Goal: Transaction & Acquisition: Share content

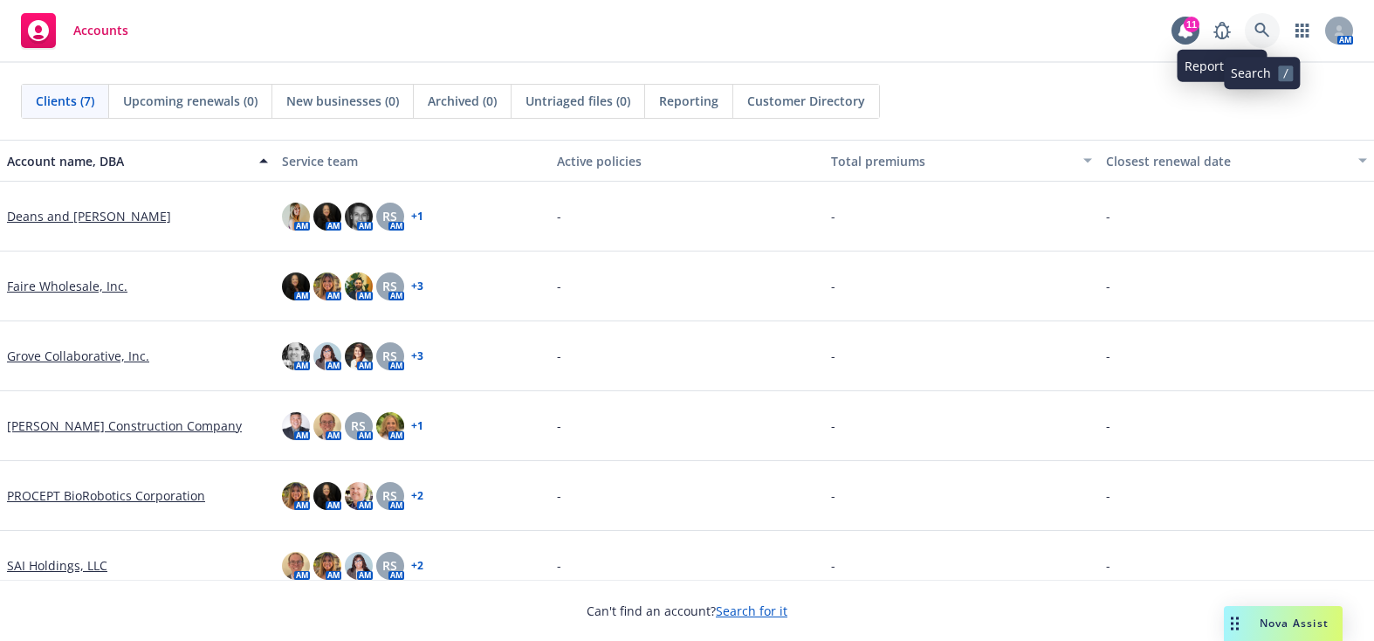
click at [1261, 34] on icon at bounding box center [1262, 31] width 16 height 16
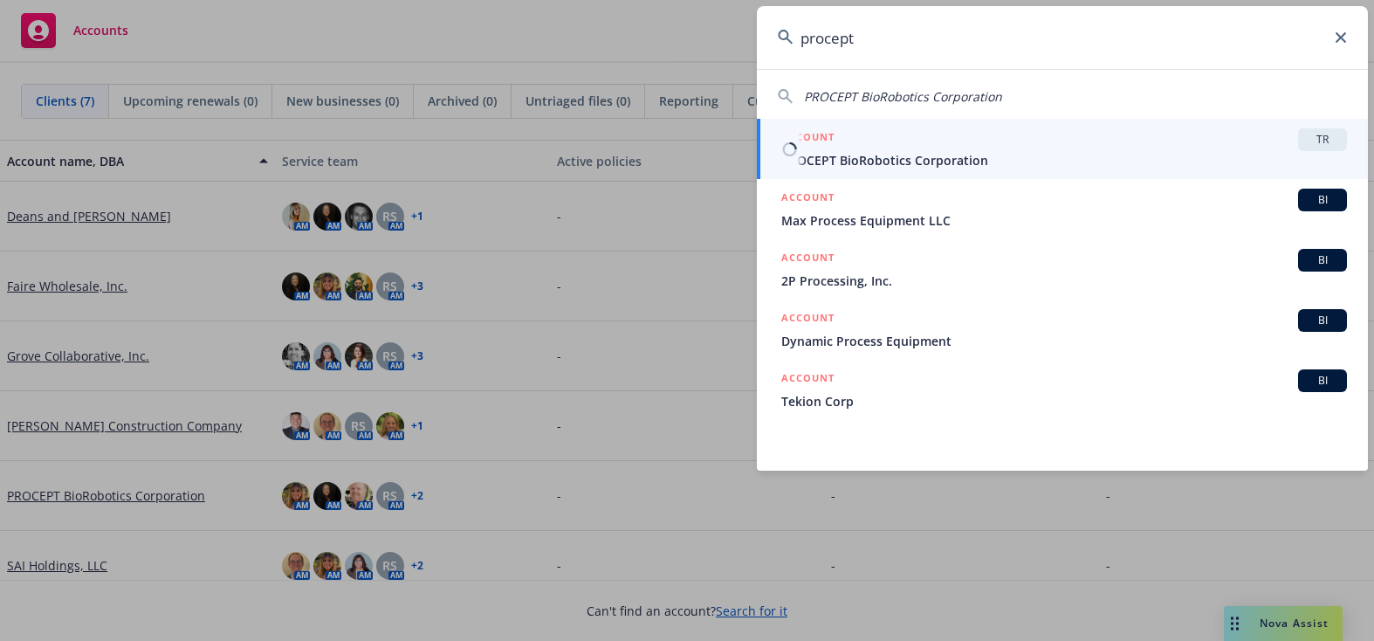
type input "procept"
click at [842, 134] on div "ACCOUNT TR" at bounding box center [1064, 139] width 566 height 23
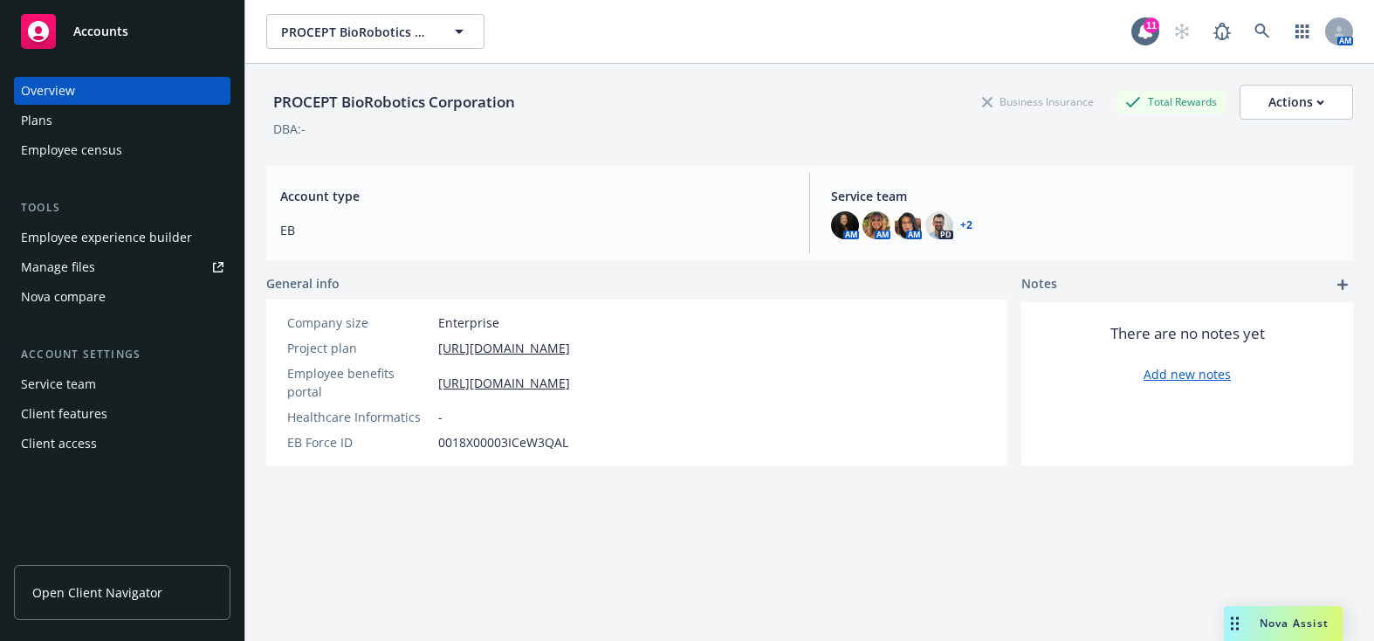
click at [155, 258] on link "Manage files" at bounding box center [122, 267] width 216 height 28
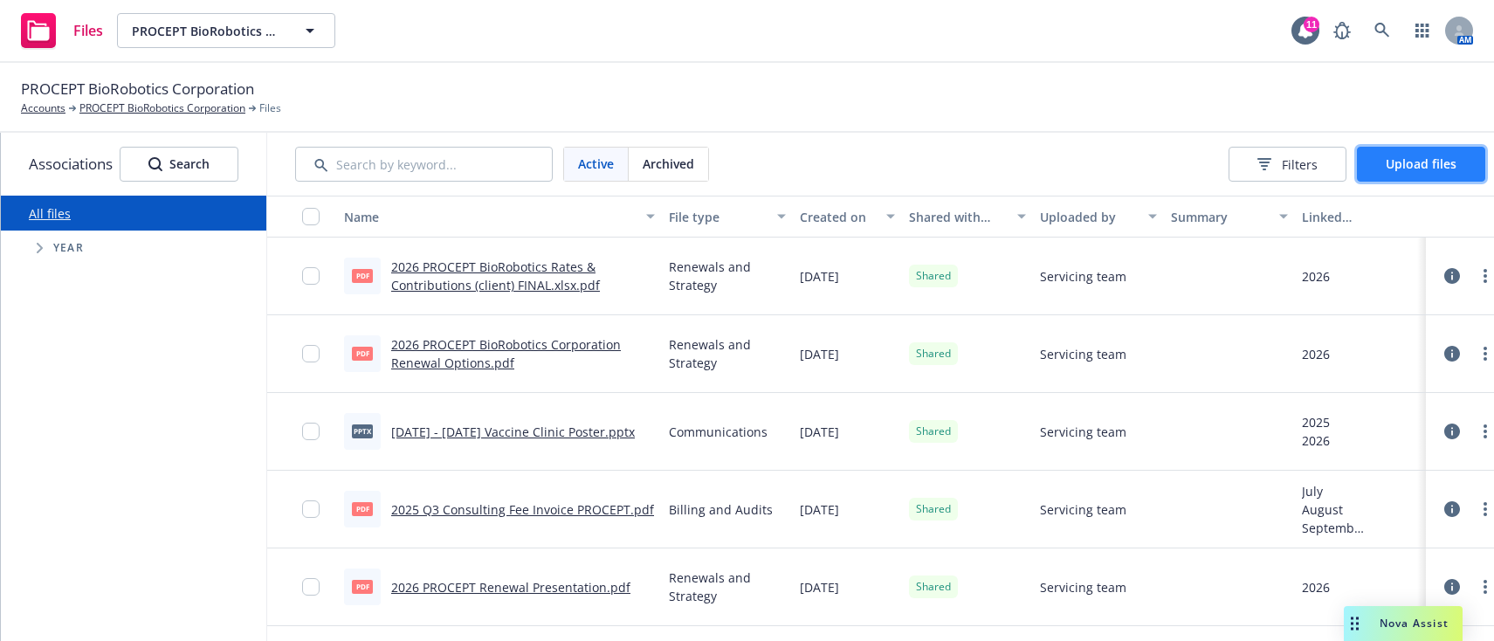
click at [1373, 168] on span "Upload files" at bounding box center [1420, 163] width 71 height 17
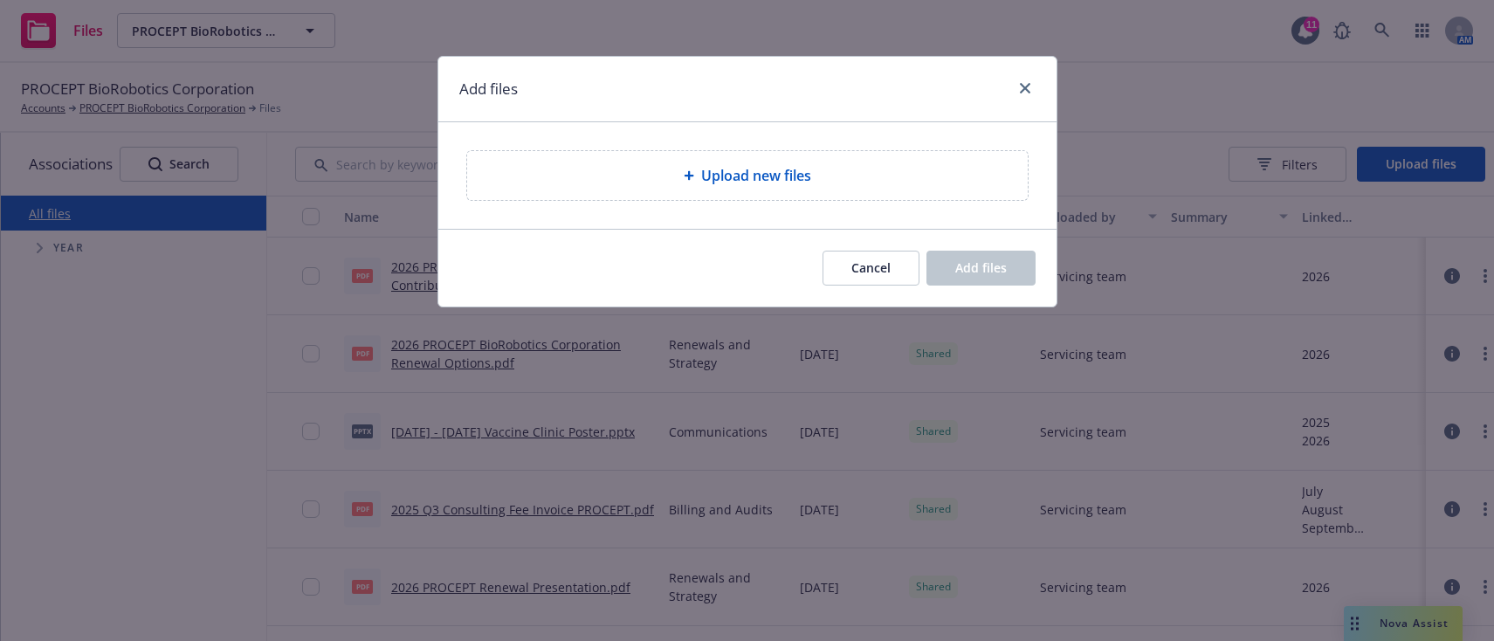
click at [830, 192] on div "Upload new files" at bounding box center [747, 175] width 560 height 49
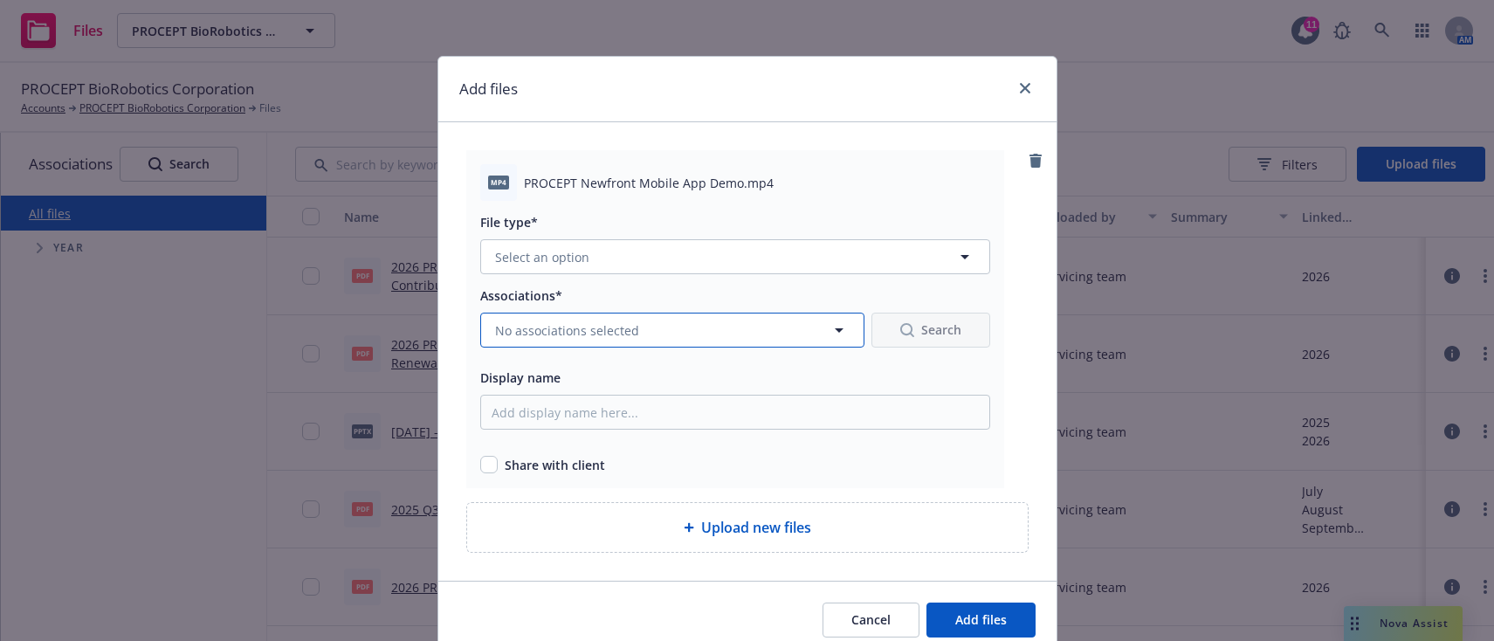
click at [550, 332] on span "No associations selected" at bounding box center [567, 330] width 144 height 18
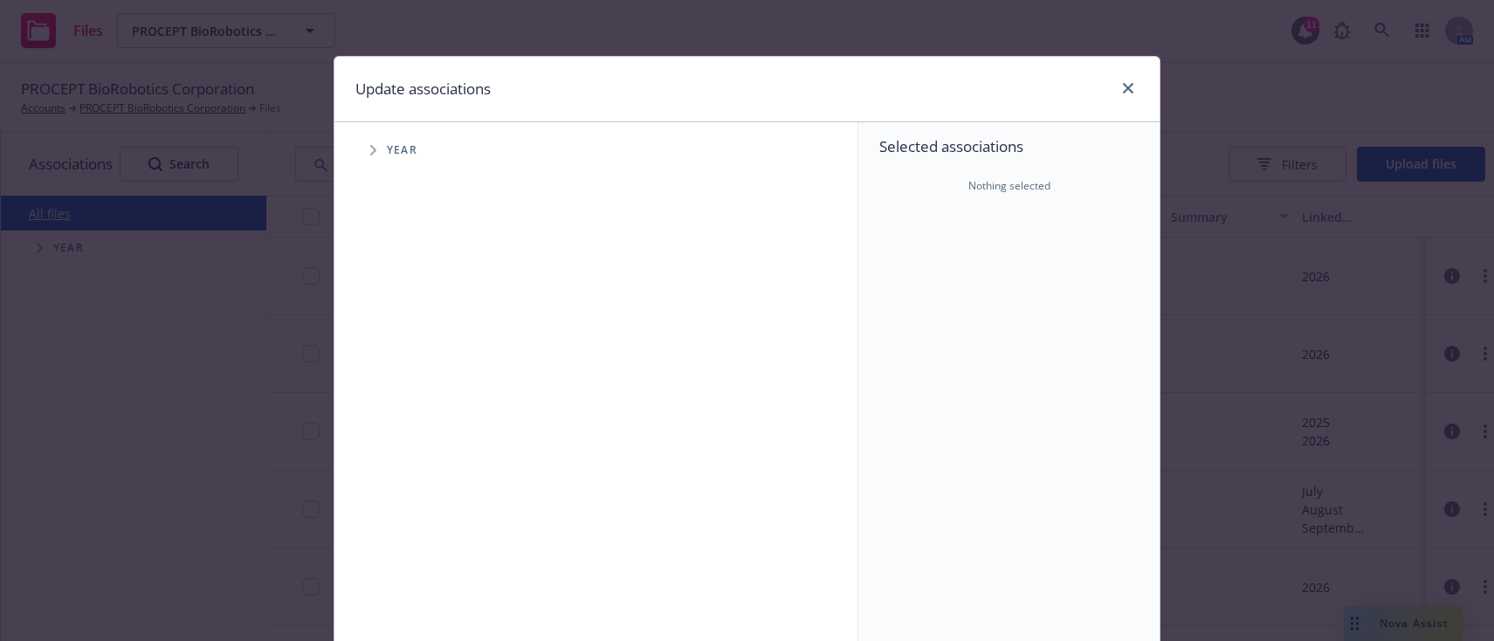
click at [371, 150] on span "Tree Example" at bounding box center [373, 150] width 28 height 28
click at [392, 390] on icon "Tree Example" at bounding box center [395, 389] width 6 height 10
click at [409, 393] on input "Tree Example" at bounding box center [417, 389] width 17 height 17
checkbox input "true"
click at [414, 429] on icon "Tree Example" at bounding box center [417, 427] width 6 height 10
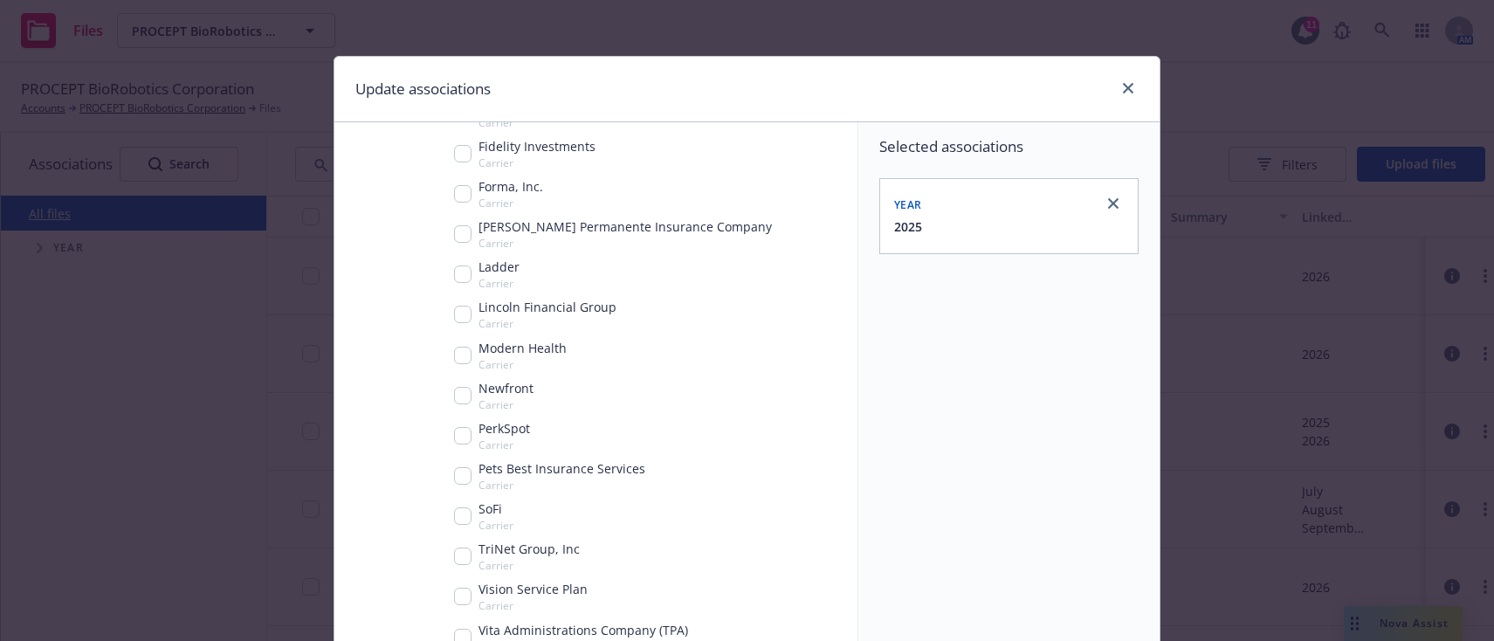
scroll to position [487, 0]
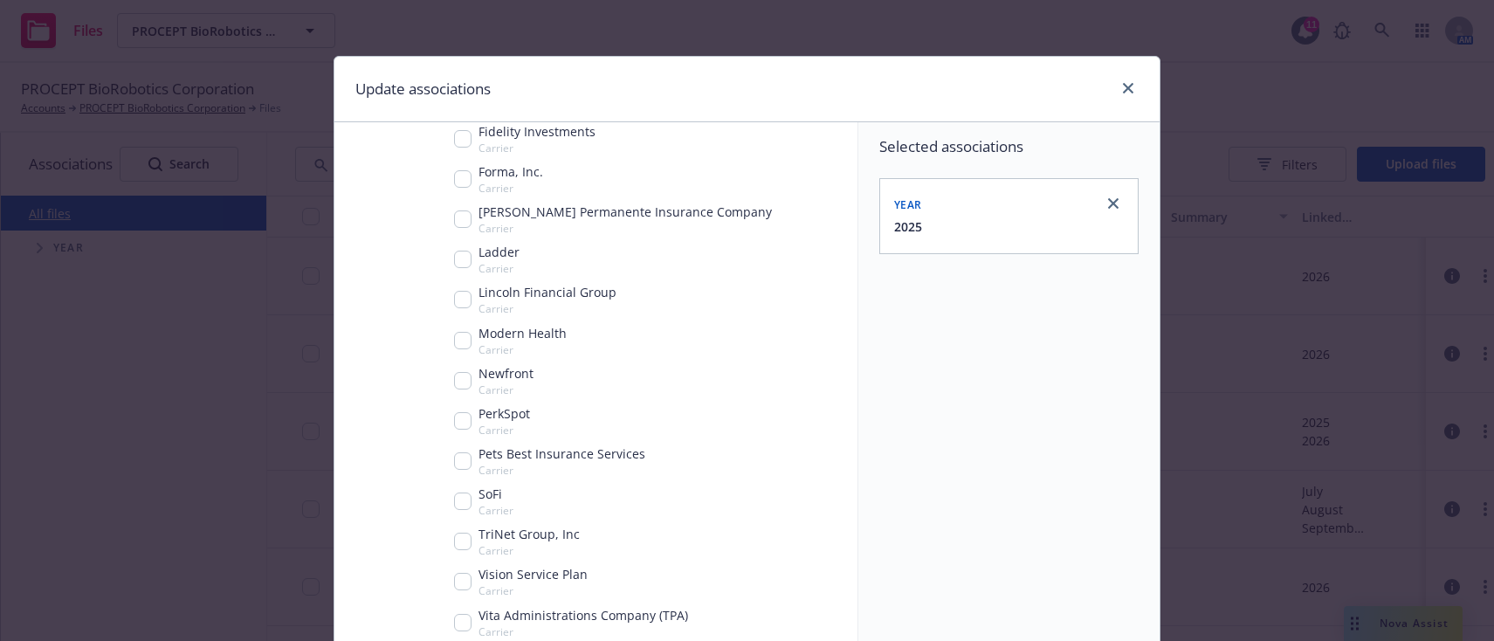
click at [464, 379] on input "Tree Example" at bounding box center [462, 380] width 17 height 17
checkbox input "true"
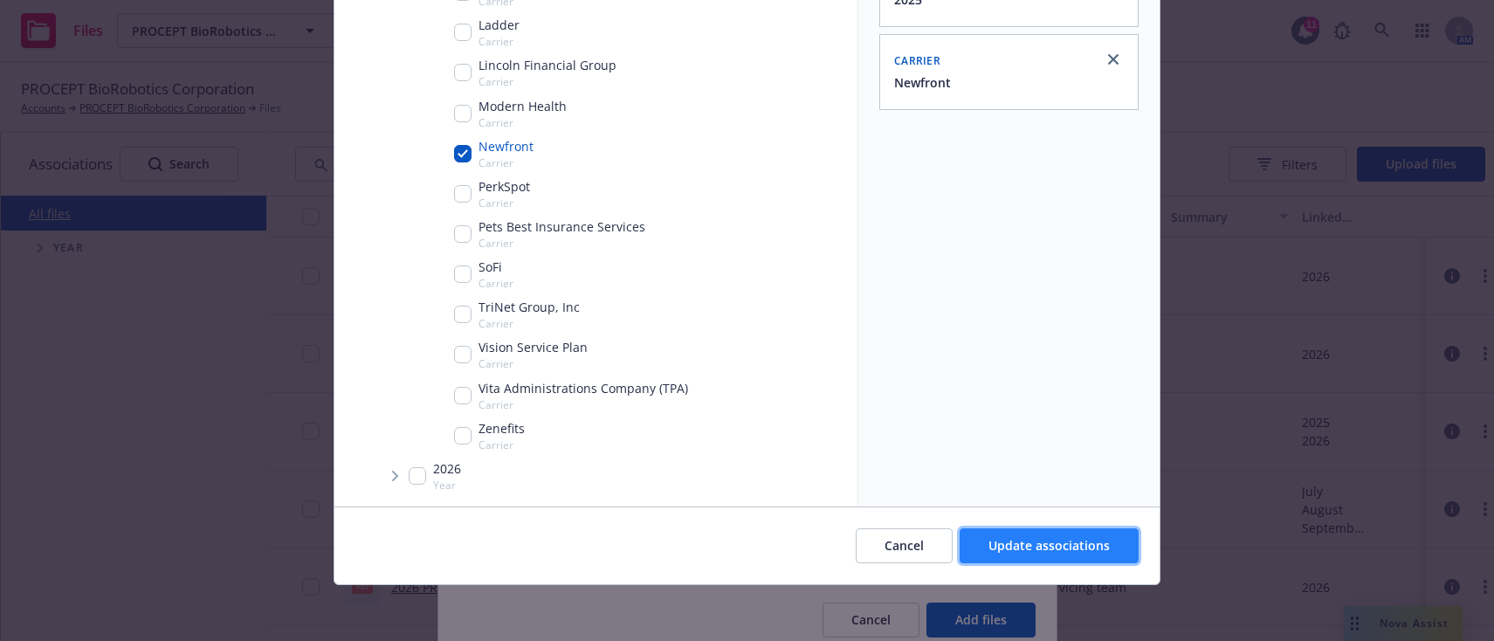
click at [991, 534] on button "Update associations" at bounding box center [1048, 545] width 179 height 35
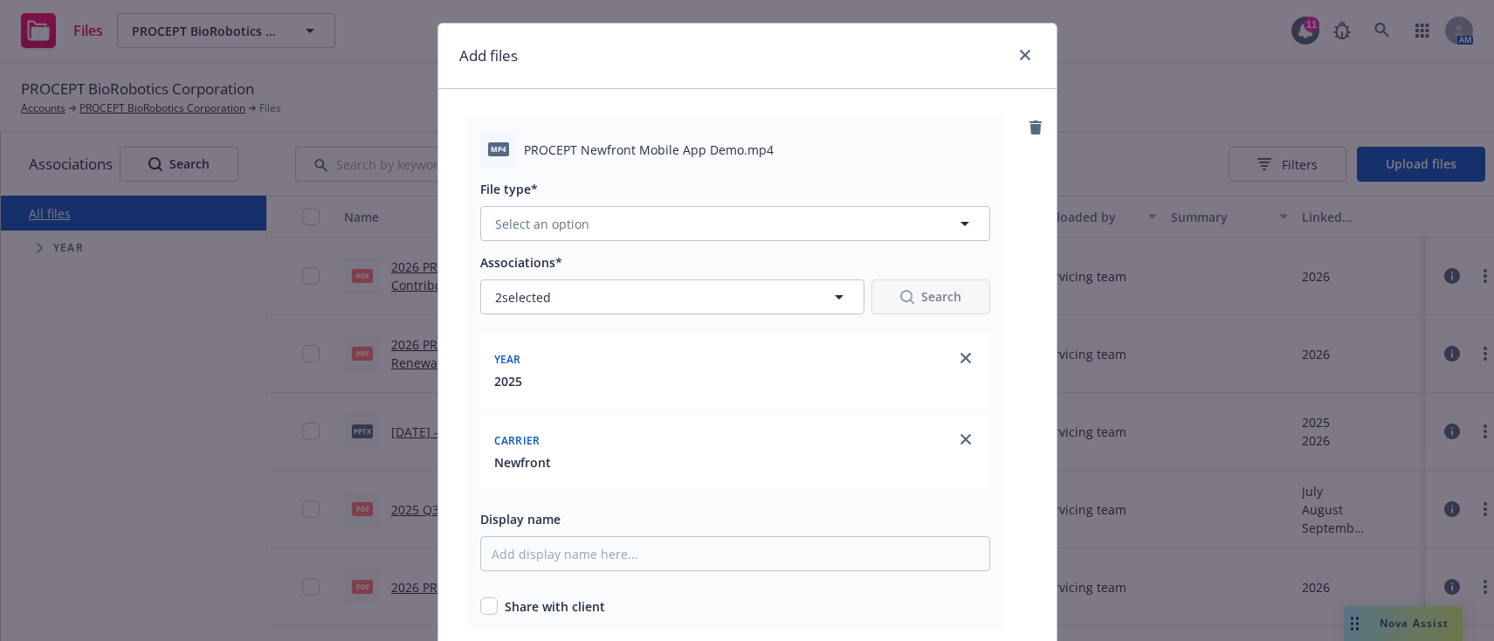
scroll to position [34, 0]
click at [594, 226] on button "Select an option" at bounding box center [735, 222] width 510 height 35
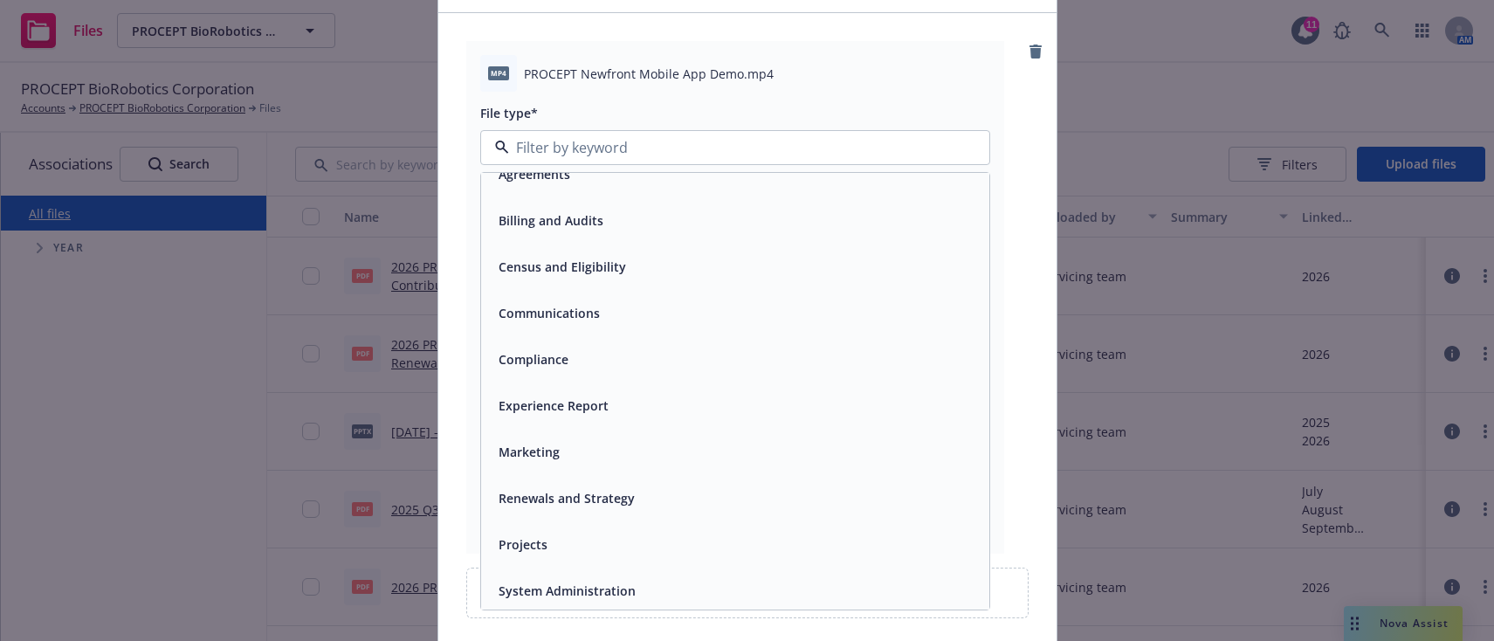
scroll to position [26, 0]
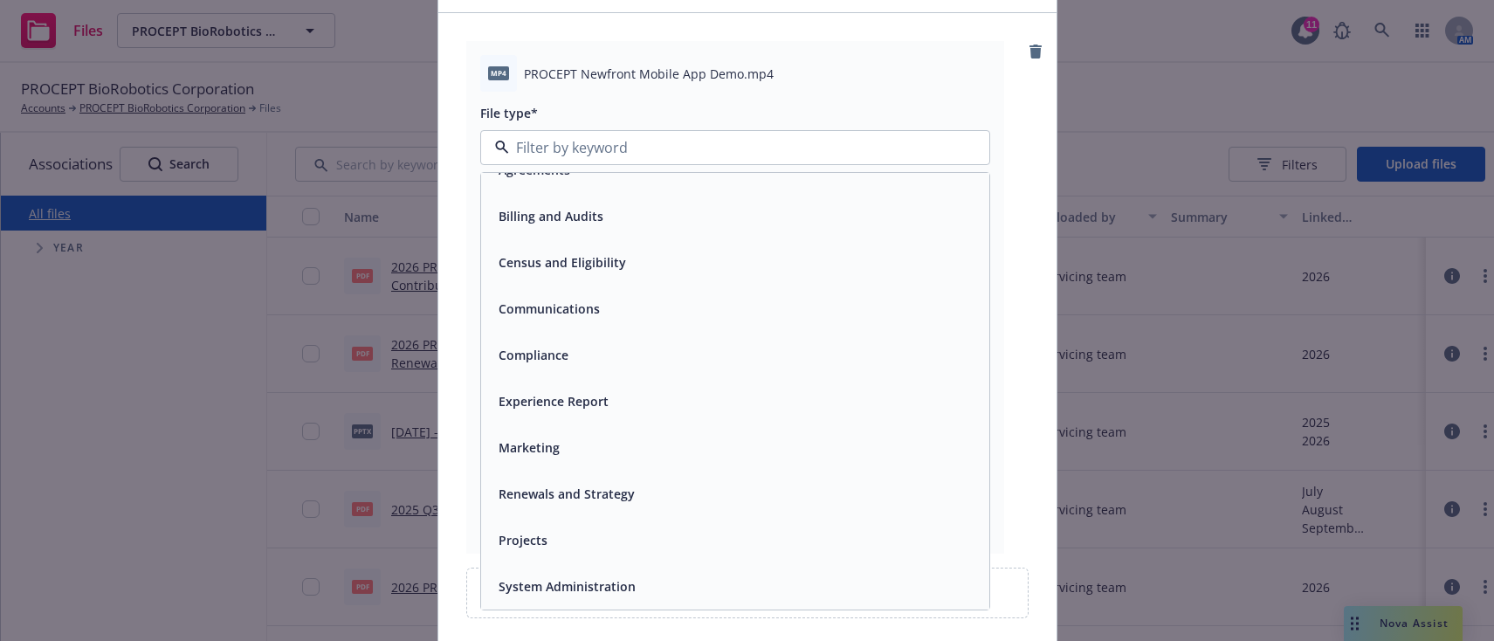
click at [604, 493] on span "Renewals and Strategy" at bounding box center [566, 493] width 136 height 18
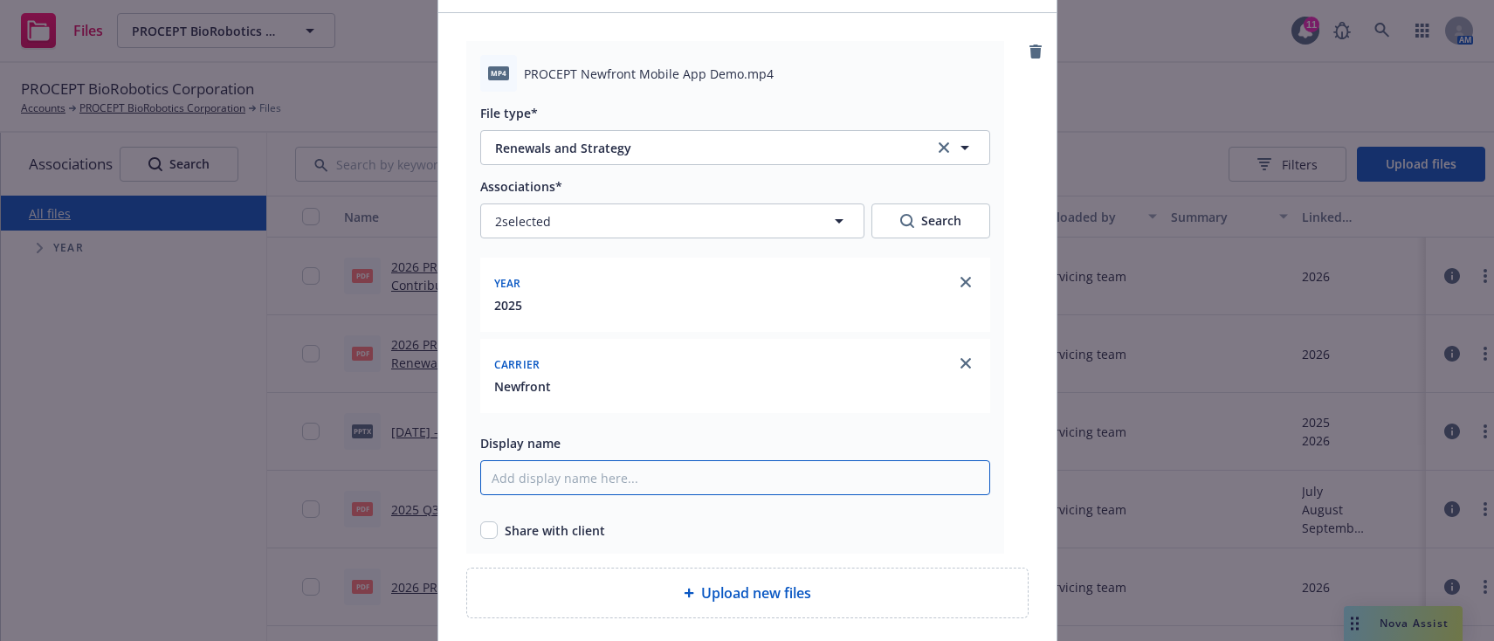
click at [563, 479] on input "Display name" at bounding box center [735, 477] width 510 height 35
click at [484, 474] on input "Newfront Mobile App Demo" at bounding box center [735, 477] width 510 height 35
click at [717, 474] on input "2025 Newfront Mobile App Demo" at bounding box center [735, 477] width 510 height 35
click at [515, 478] on input "2025 Newfront Mobile App Demo" at bounding box center [735, 477] width 510 height 35
type input "2025 PROCEPT Newfront Mobile App Demo"
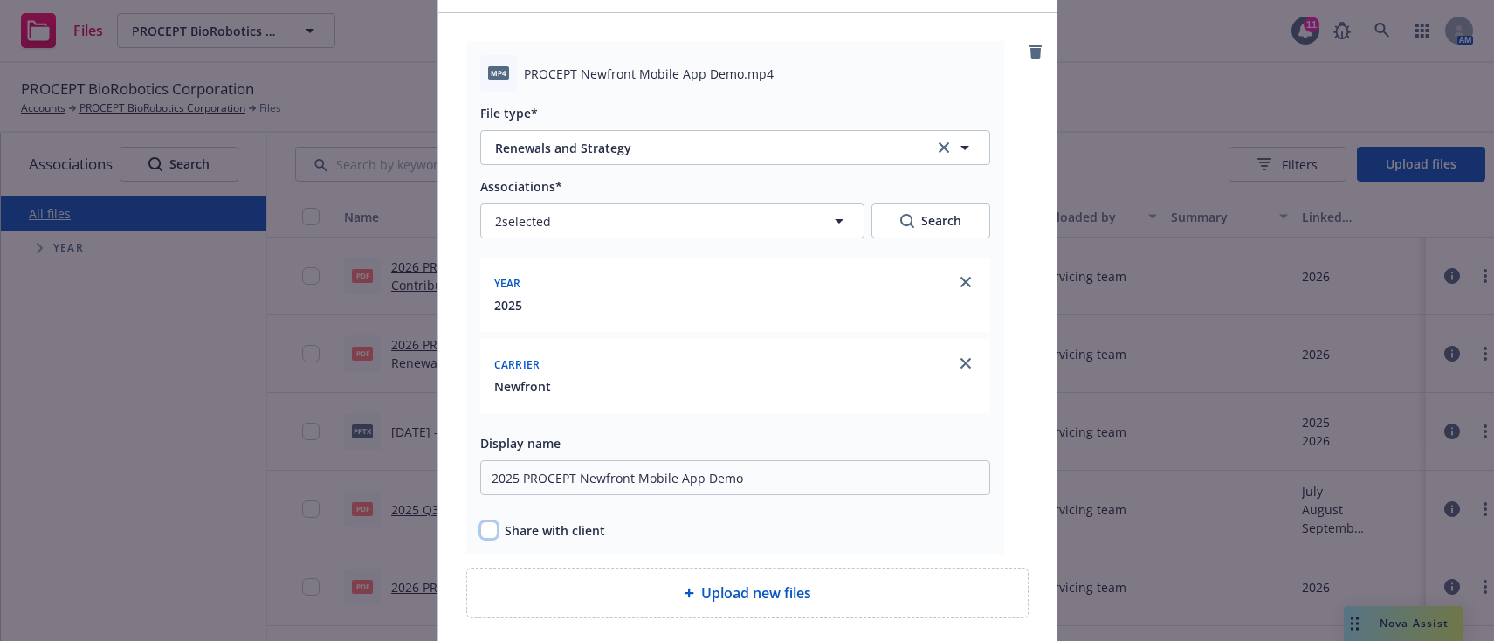
click at [484, 530] on input "checkbox" at bounding box center [488, 529] width 17 height 17
checkbox input "true"
click at [626, 299] on div "2025" at bounding box center [735, 305] width 489 height 18
click at [505, 305] on span "2025" at bounding box center [508, 305] width 28 height 18
click at [506, 300] on span "2025" at bounding box center [508, 305] width 28 height 18
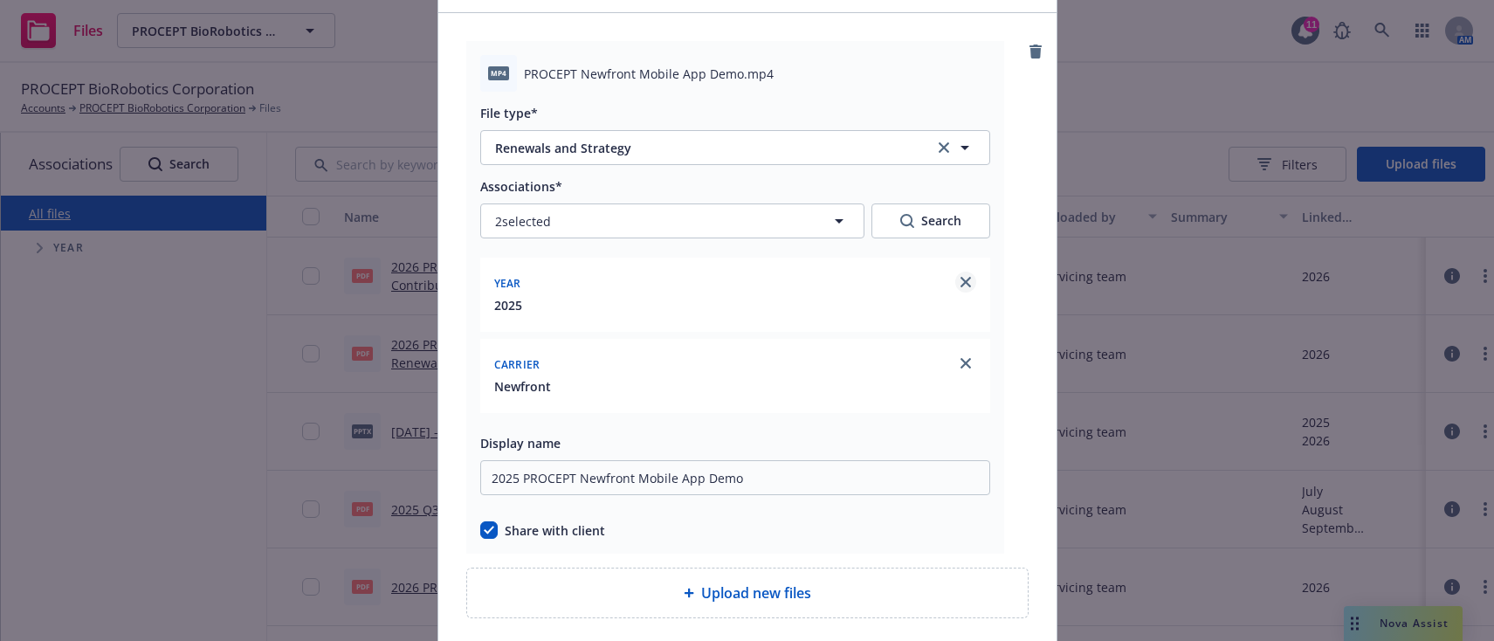
click at [962, 284] on icon "close" at bounding box center [965, 282] width 10 height 10
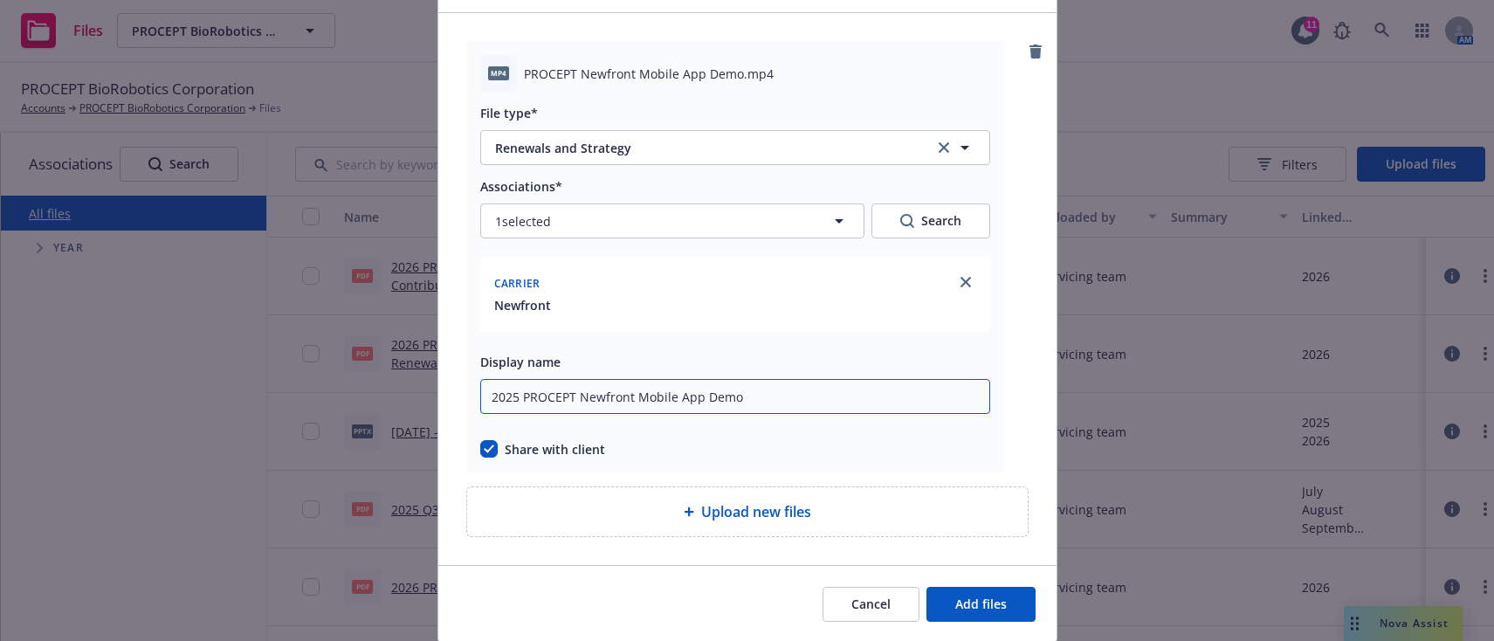
drag, startPoint x: 515, startPoint y: 393, endPoint x: 445, endPoint y: 389, distance: 69.9
click at [446, 389] on div "mp4 PROCEPT Newfront Mobile App Demo.mp4 File type* Renewals and Strategy Renew…" at bounding box center [747, 289] width 618 height 552
type input "PROCEPT Newfront Mobile App Demo"
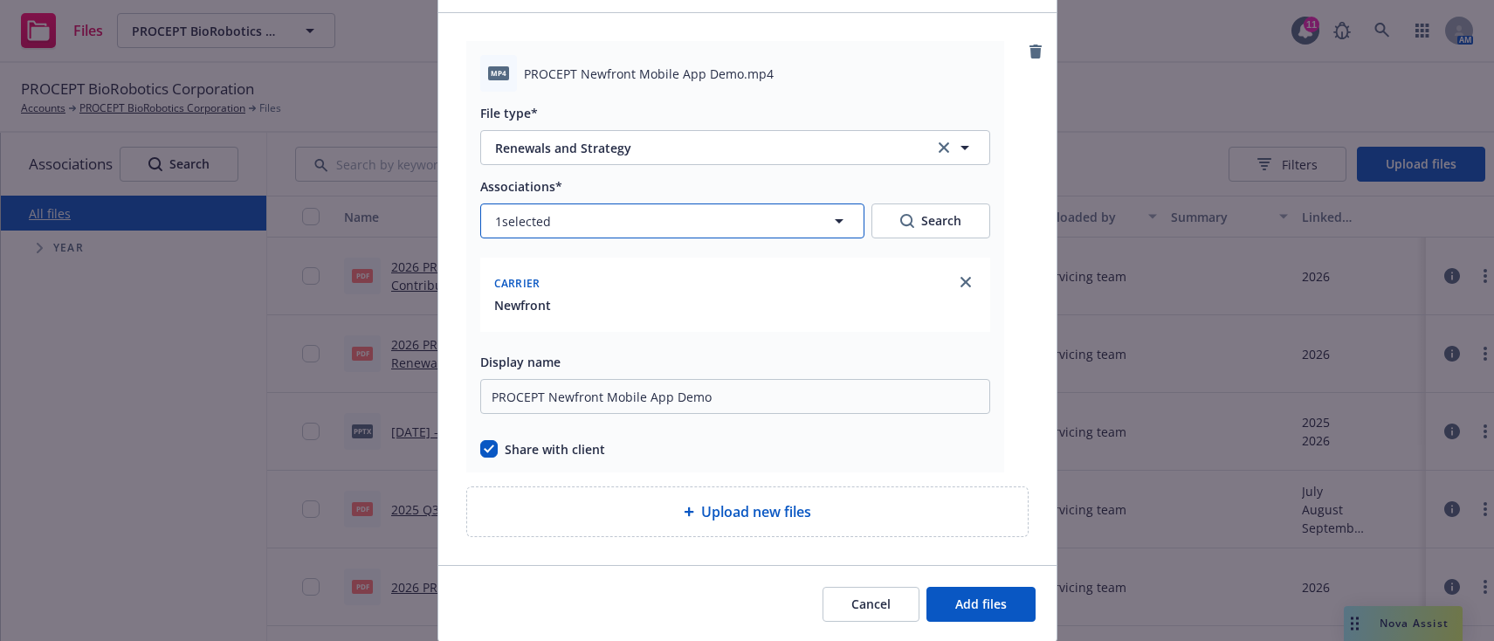
click at [779, 228] on button "1 selected" at bounding box center [672, 220] width 384 height 35
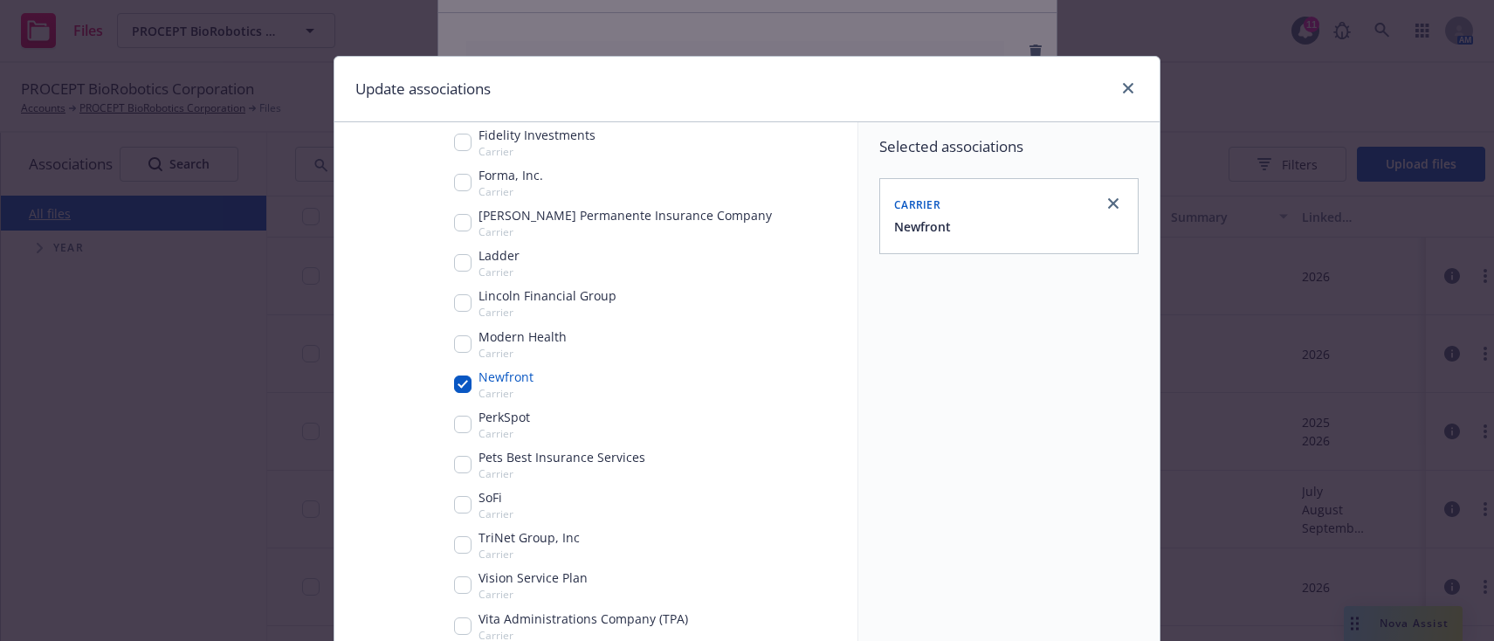
scroll to position [487, 0]
click at [462, 380] on input "Tree Example" at bounding box center [462, 380] width 17 height 17
checkbox input "false"
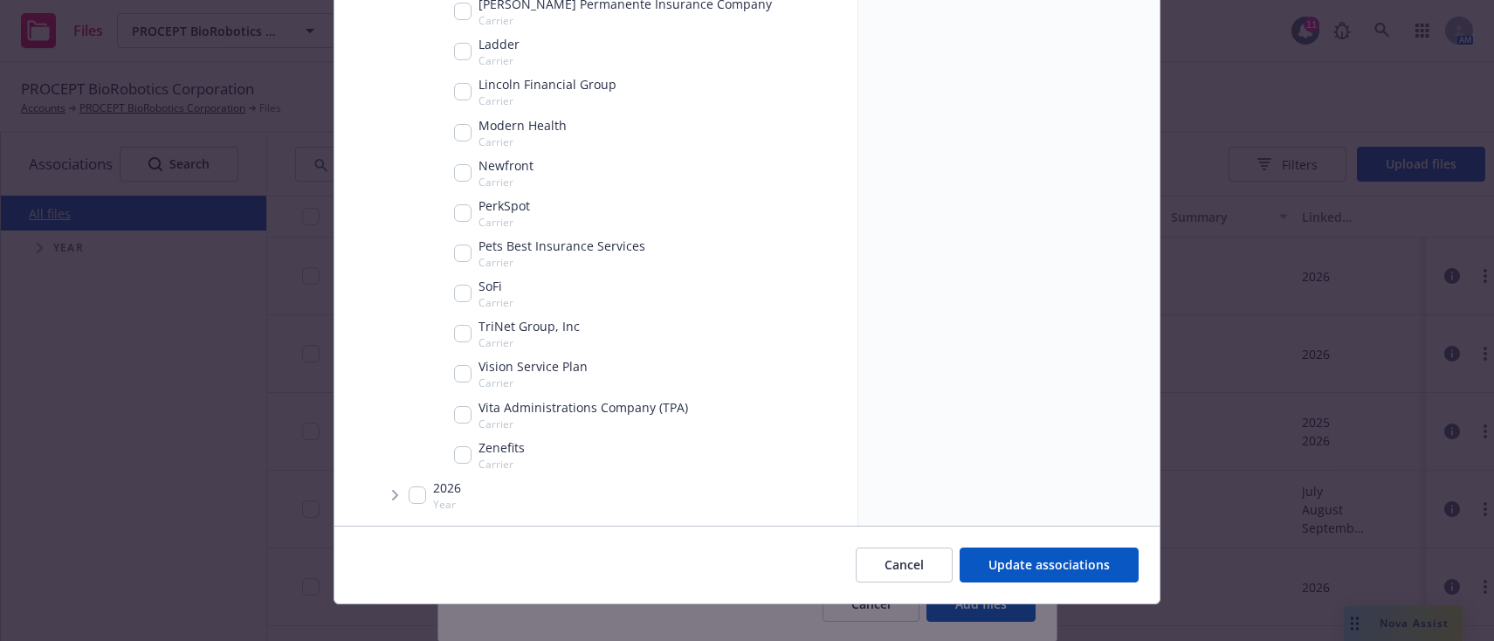
scroll to position [227, 0]
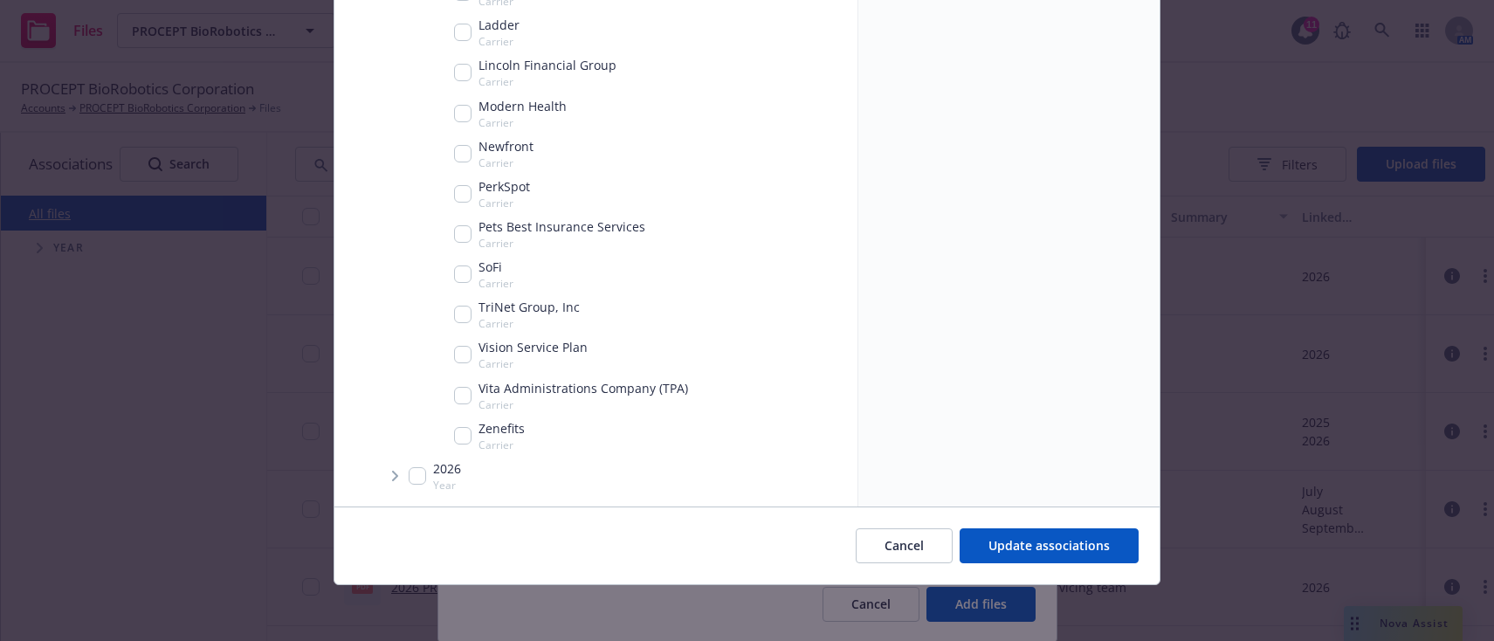
click at [412, 473] on input "Tree Example" at bounding box center [417, 475] width 17 height 17
checkbox input "true"
click at [392, 478] on icon "Tree Example" at bounding box center [395, 476] width 7 height 10
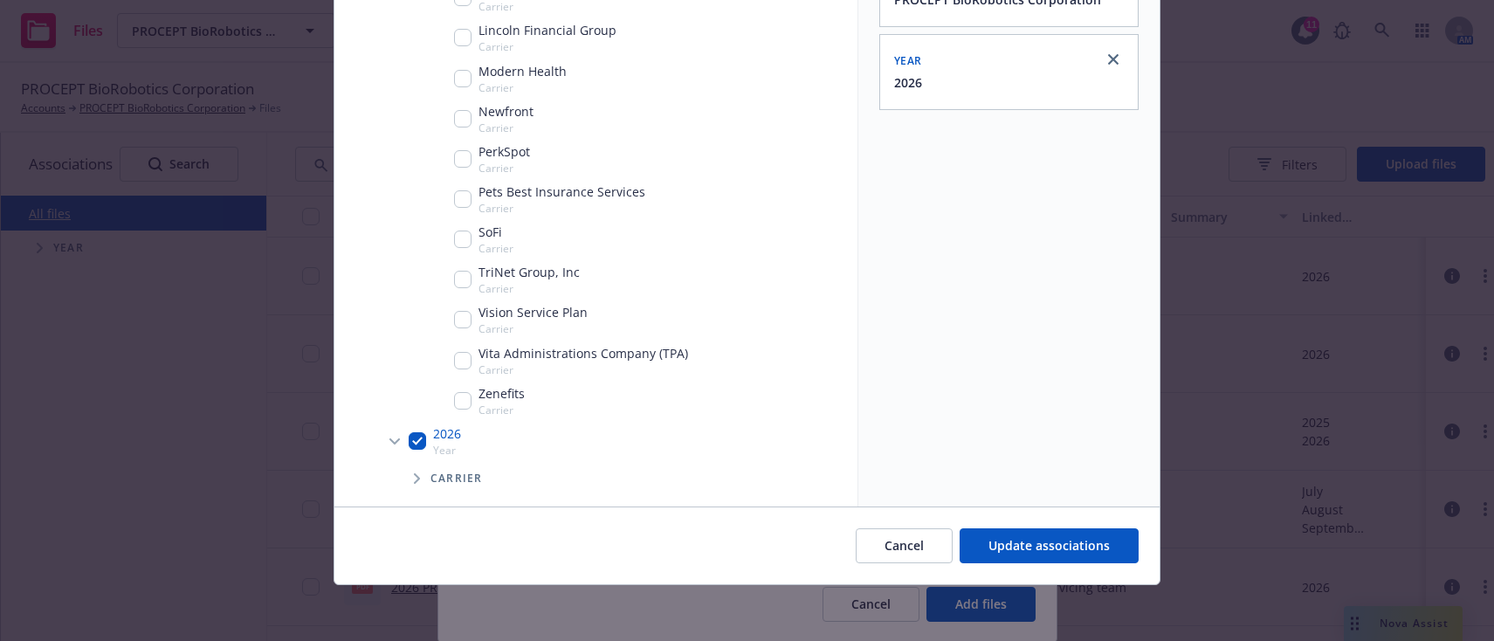
click at [443, 476] on span "Carrier" at bounding box center [456, 478] width 52 height 10
click at [414, 480] on icon "Tree Example" at bounding box center [417, 478] width 7 height 10
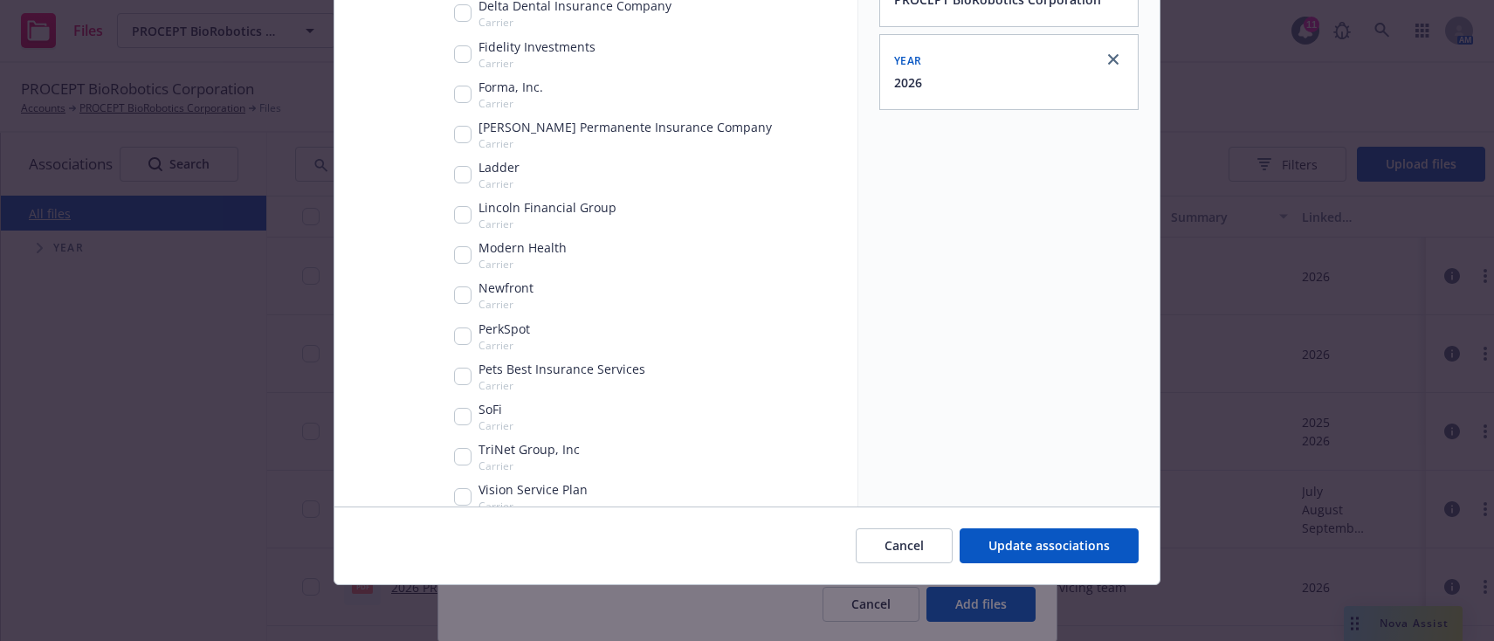
click at [464, 292] on input "Tree Example" at bounding box center [462, 294] width 17 height 17
checkbox input "true"
click at [1048, 537] on span "Update associations" at bounding box center [1048, 545] width 121 height 17
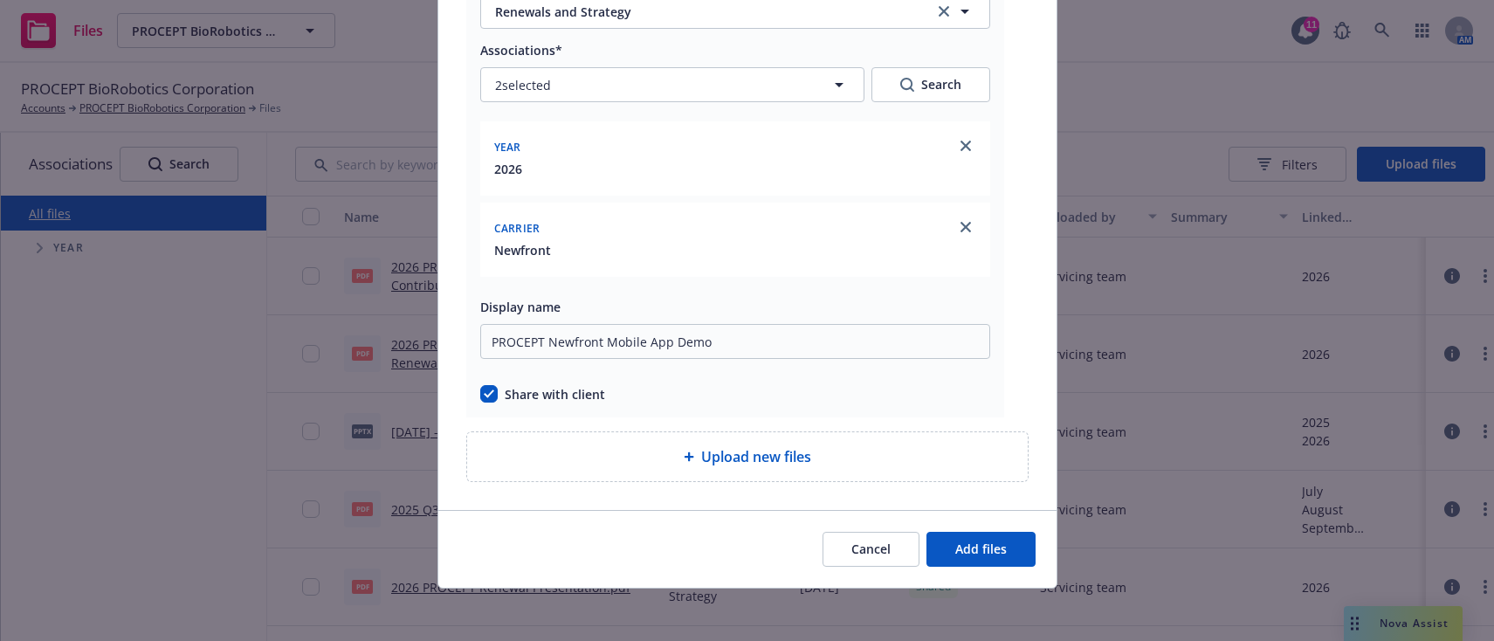
scroll to position [249, 0]
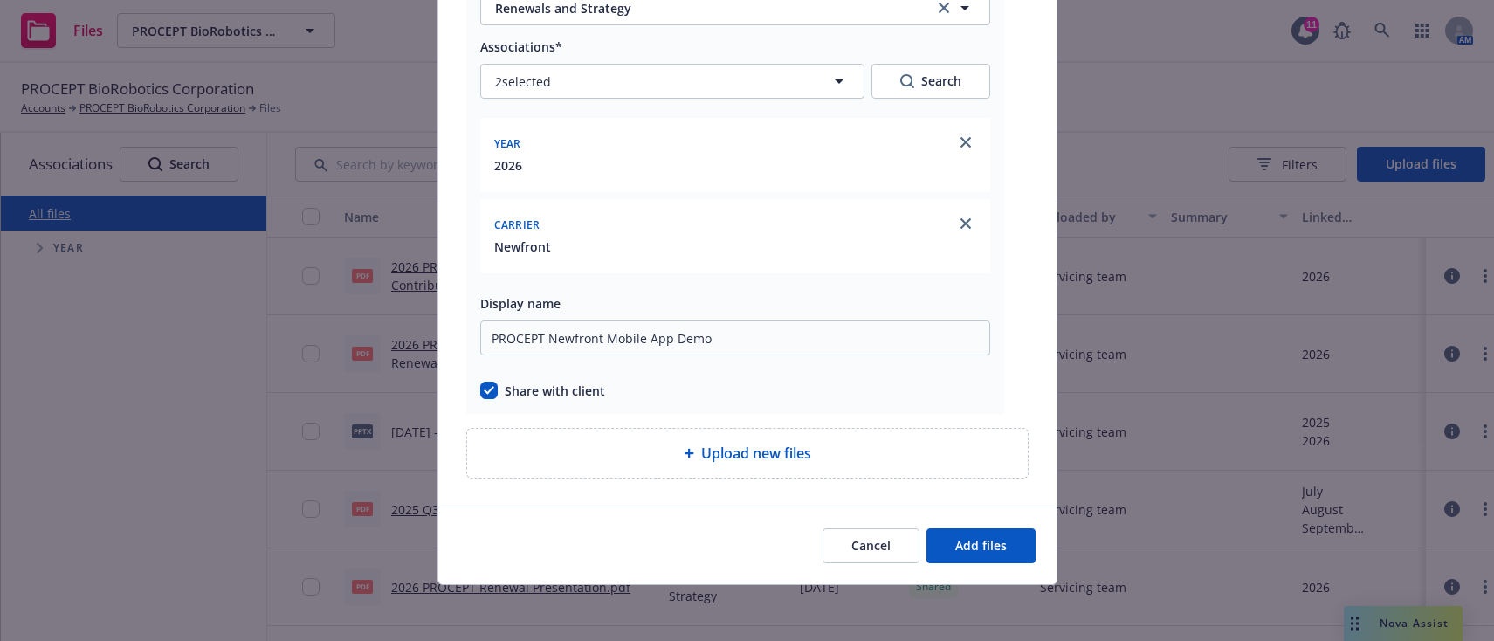
click at [751, 454] on span "Upload new files" at bounding box center [756, 453] width 110 height 21
click at [480, 389] on input "checkbox" at bounding box center [488, 389] width 17 height 17
checkbox input "false"
click at [980, 546] on span "Add files" at bounding box center [981, 545] width 52 height 17
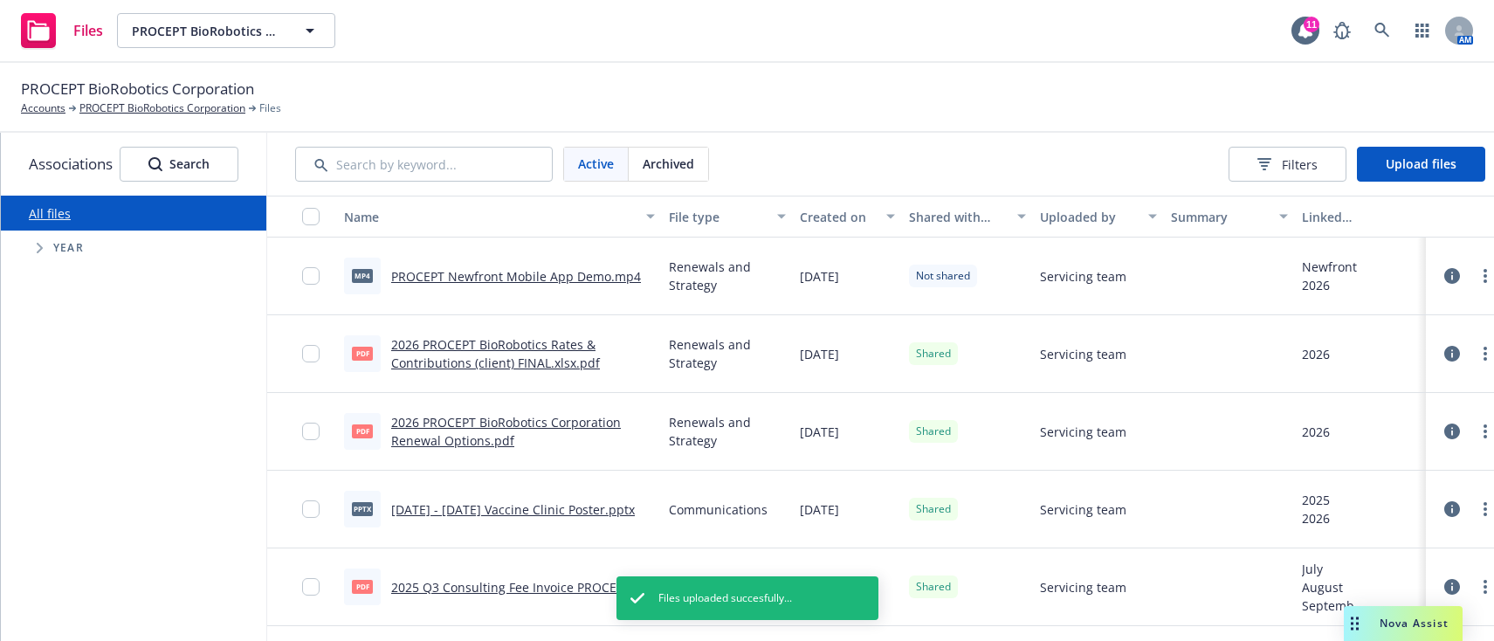
click at [501, 280] on link "PROCEPT Newfront Mobile App Demo.mp4" at bounding box center [516, 276] width 250 height 17
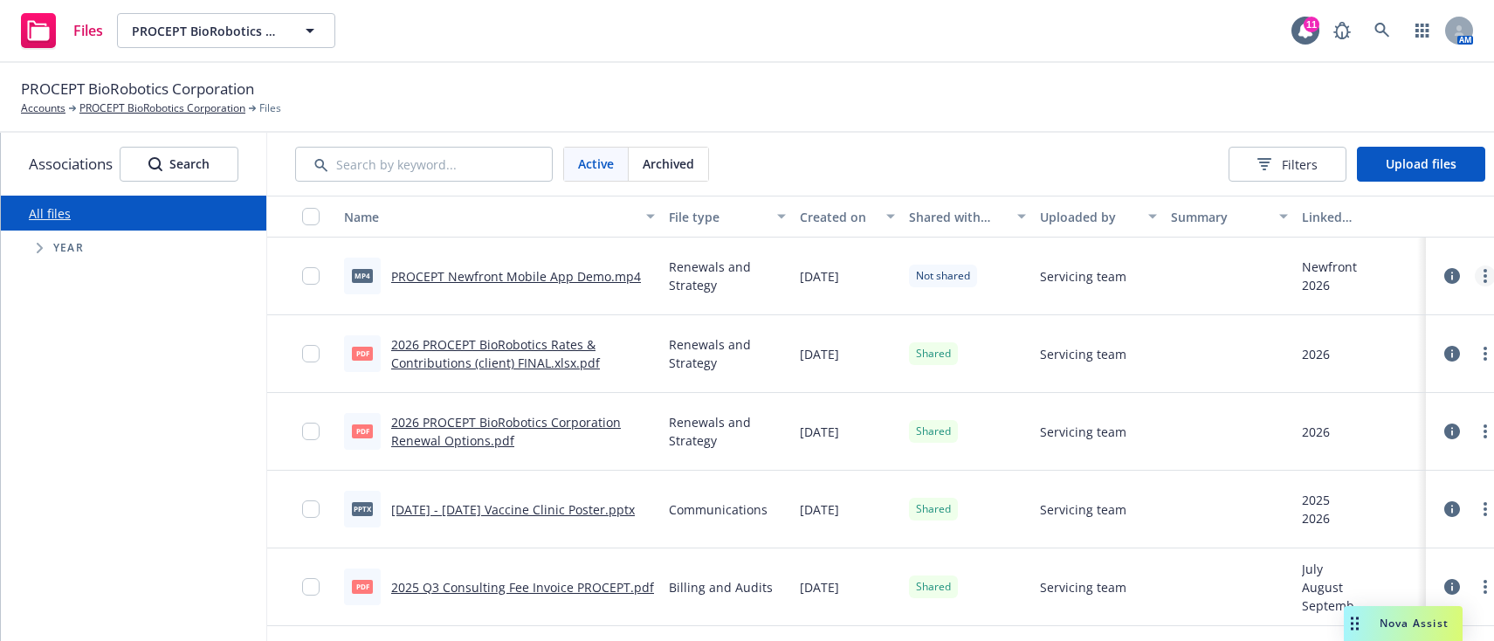
click at [1373, 275] on link "more" at bounding box center [1484, 275] width 21 height 21
click at [1373, 300] on link "Share with client" at bounding box center [1406, 311] width 174 height 35
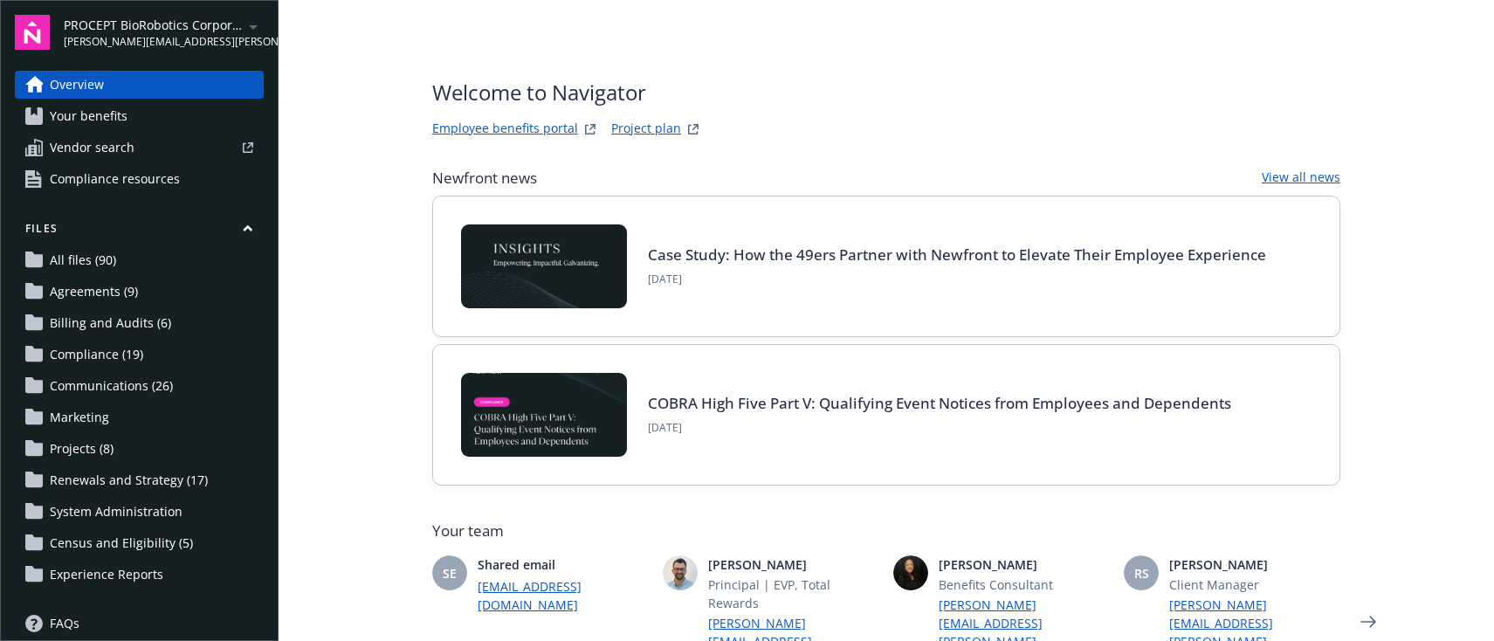
click at [100, 474] on span "Renewals and Strategy (17)" at bounding box center [129, 480] width 158 height 28
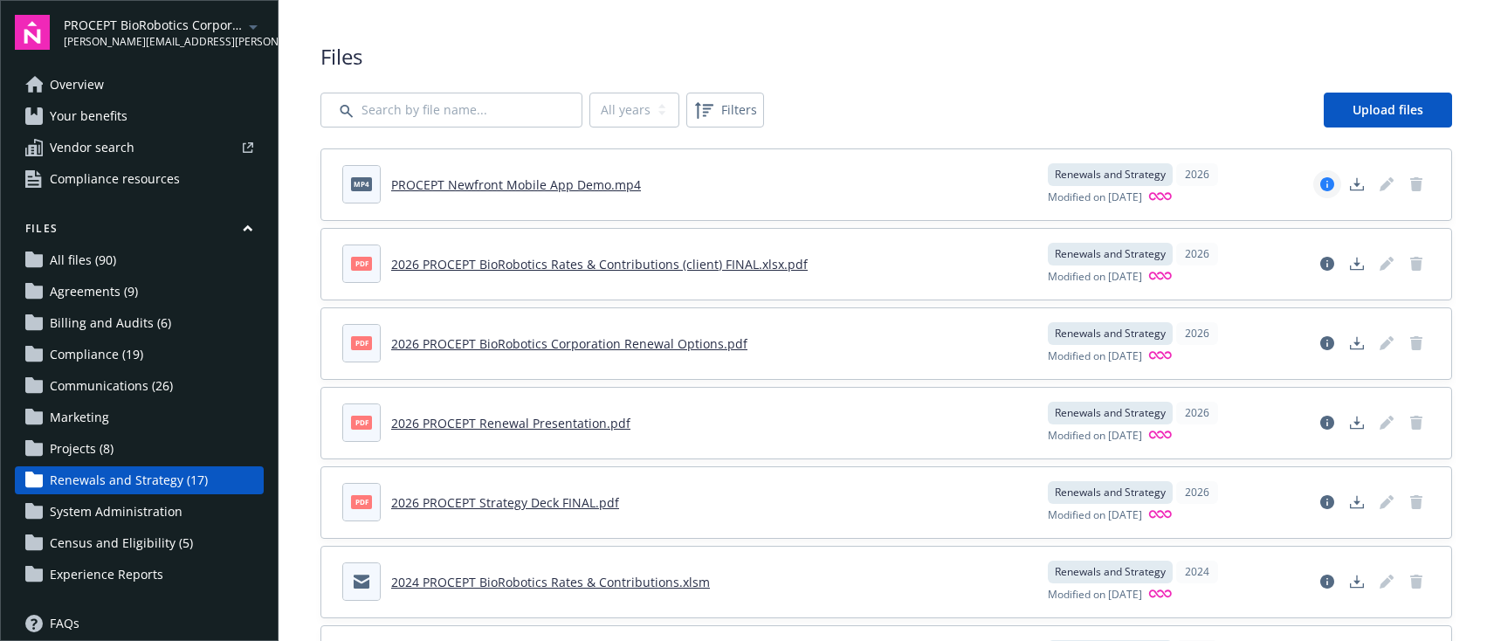
click at [1320, 183] on icon "View file details" at bounding box center [1327, 184] width 14 height 14
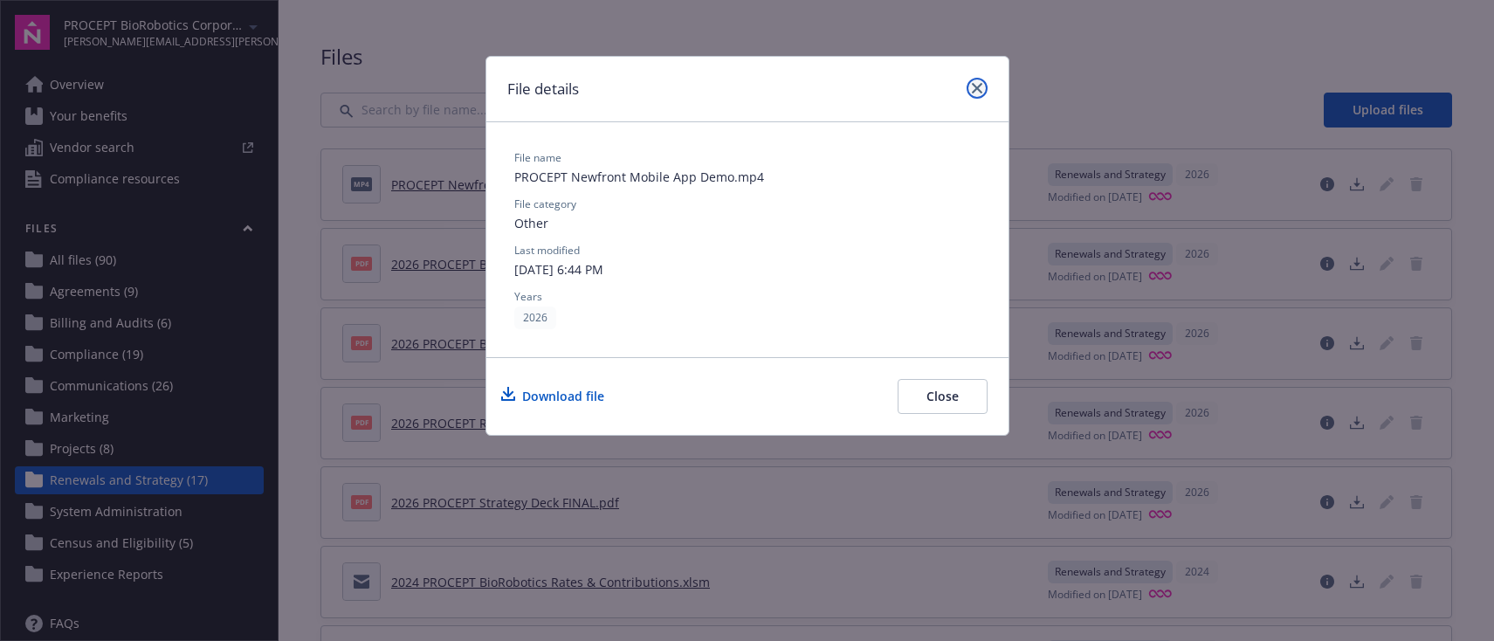
click at [968, 89] on link "close" at bounding box center [976, 88] width 21 height 21
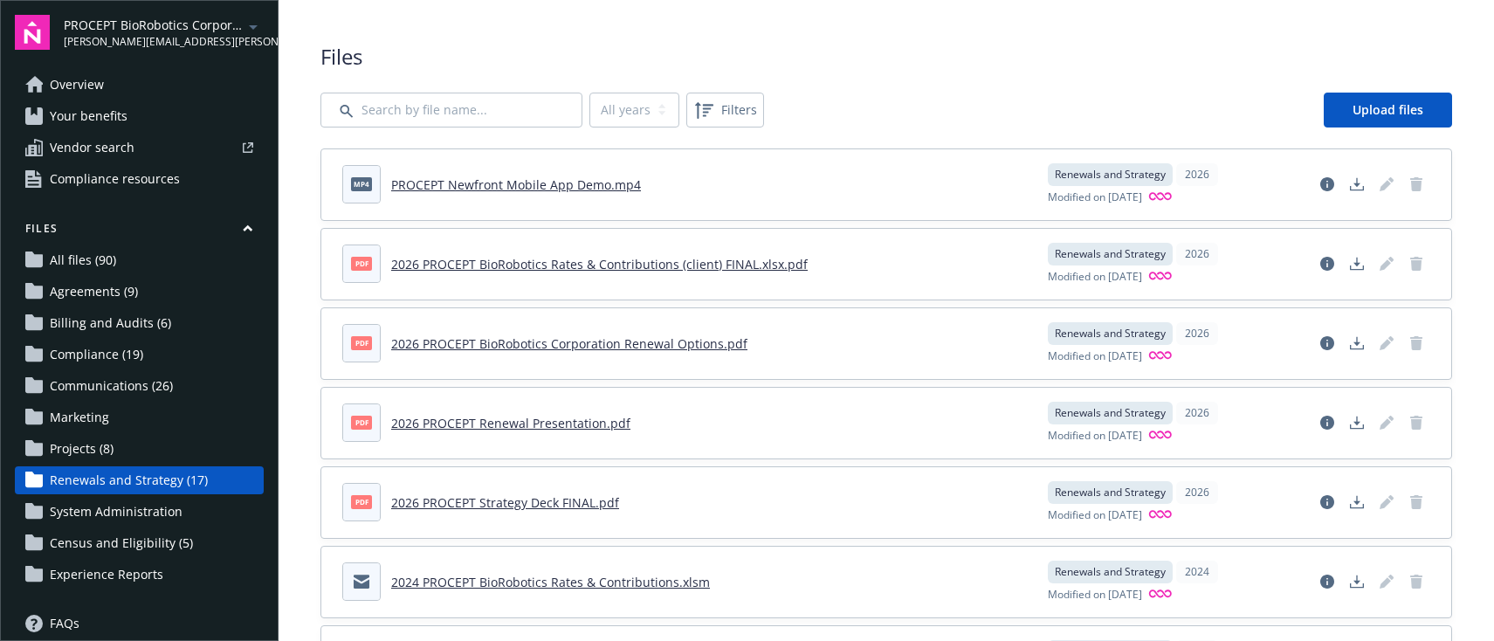
click at [619, 179] on link "PROCEPT Newfront Mobile App Demo.mp4" at bounding box center [516, 184] width 250 height 17
drag, startPoint x: 608, startPoint y: 188, endPoint x: 390, endPoint y: 189, distance: 218.2
click at [390, 189] on header "mp4 PROCEPT Newfront Mobile App Demo.mp4" at bounding box center [684, 184] width 684 height 38
copy link "PROCEPT Newfront Mobile App Demo.mp4"
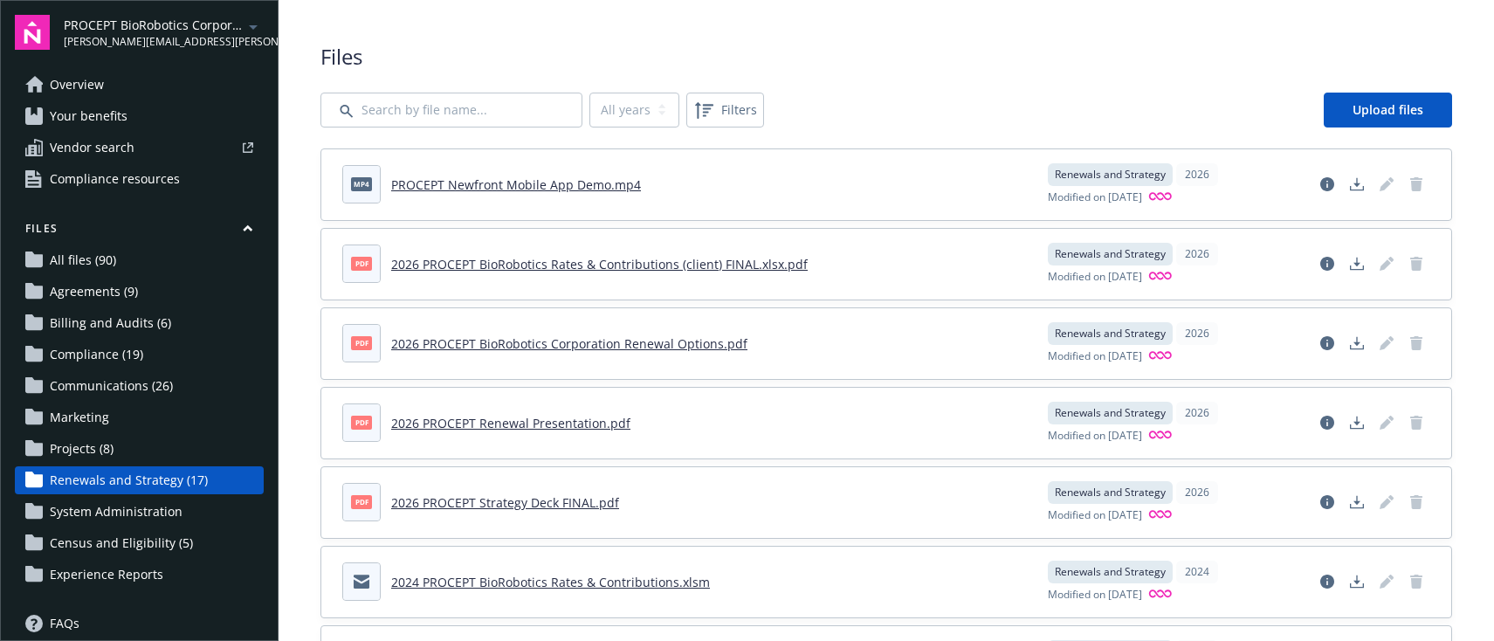
click at [1115, 70] on span "Files" at bounding box center [885, 57] width 1131 height 30
click at [1234, 177] on div "Renewals and Strategy 2026" at bounding box center [1170, 174] width 244 height 23
click at [824, 115] on div "All years 2026 2025 2024 Filters Upload files" at bounding box center [885, 110] width 1131 height 35
